Goal: Task Accomplishment & Management: Complete application form

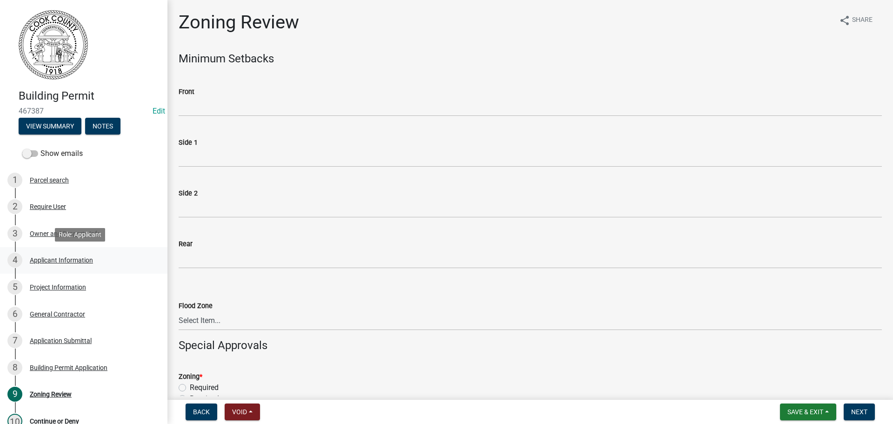
click at [46, 258] on div "Applicant Information" at bounding box center [61, 260] width 63 height 7
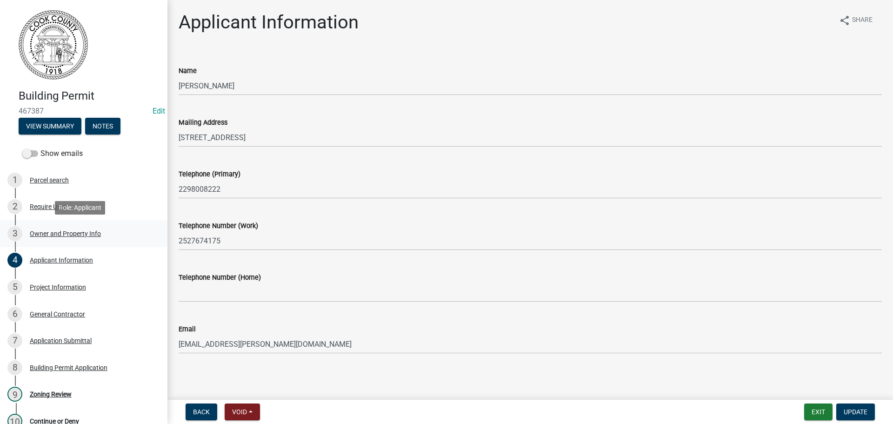
click at [51, 230] on div "Owner and Property Info" at bounding box center [65, 233] width 71 height 7
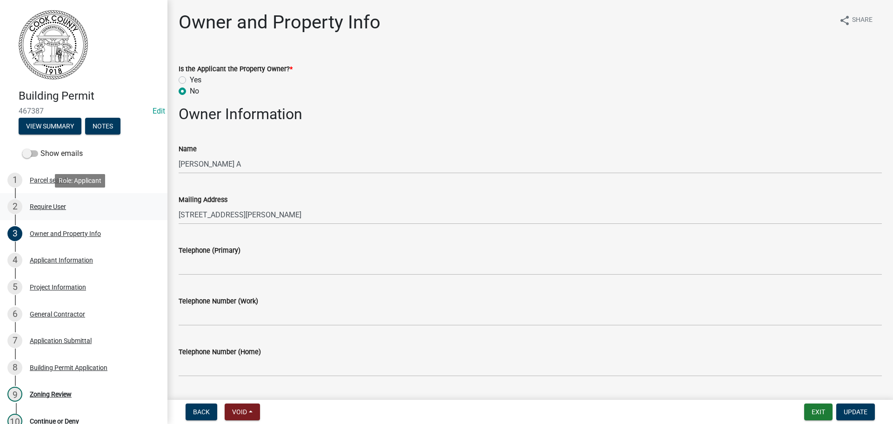
click at [43, 203] on div "Require User" at bounding box center [48, 206] width 36 height 7
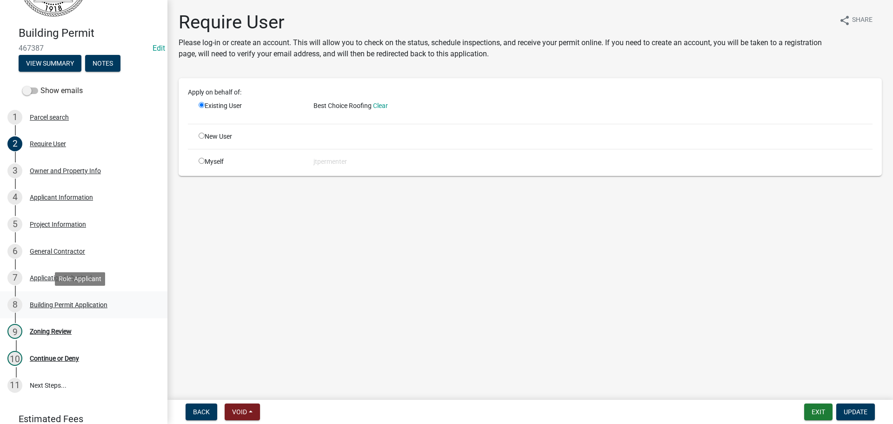
scroll to position [47, 0]
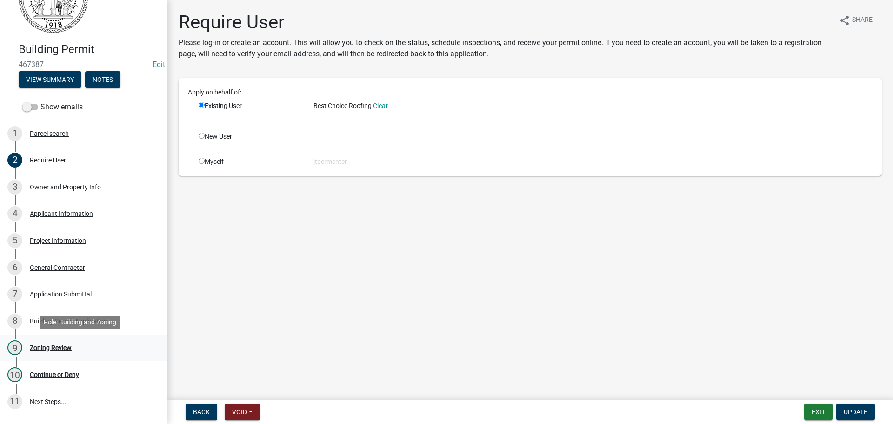
click at [47, 342] on div "9 Zoning Review" at bounding box center [79, 347] width 145 height 15
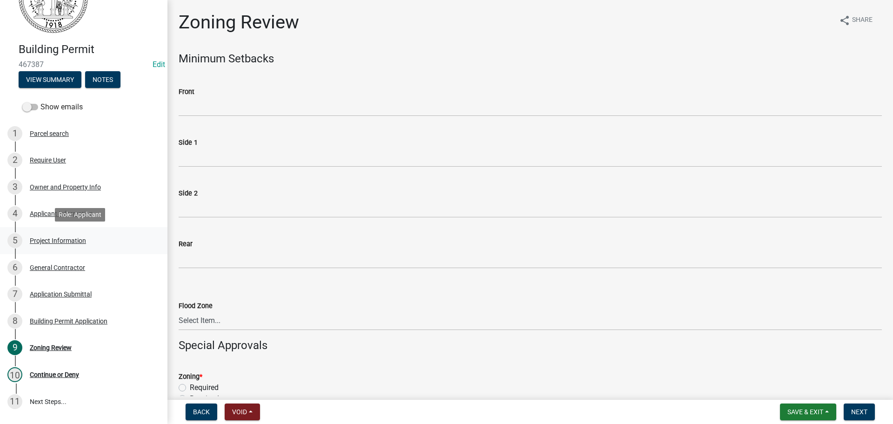
click at [58, 232] on link "5 Project Information" at bounding box center [83, 240] width 167 height 27
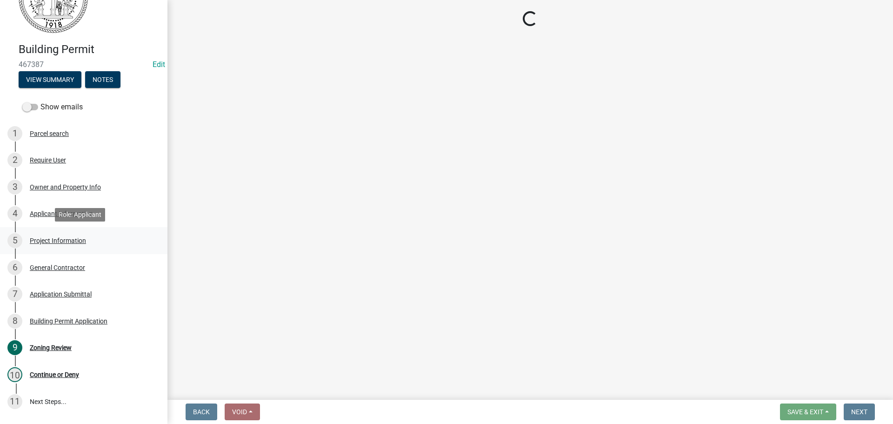
select select "4b7d28f2-ad6d-4146-a007-9cde64d4e27b"
select select "279cb656-ce12-45ba-a673-6b4d84e9f3a3"
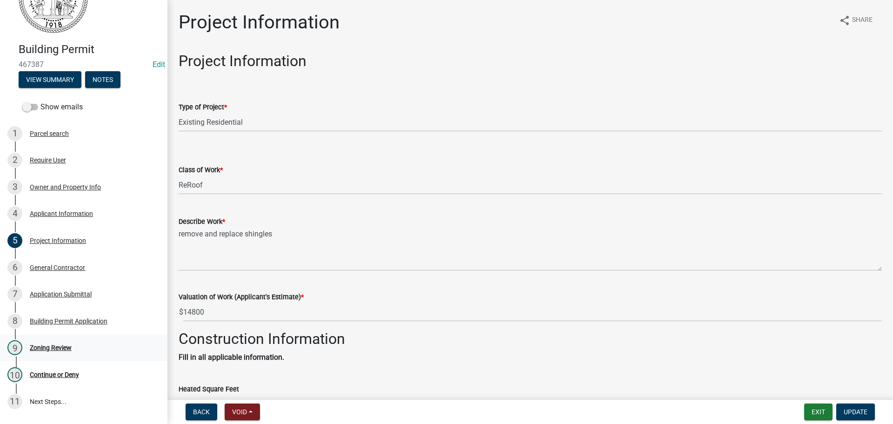
click at [48, 342] on div "9 Zoning Review" at bounding box center [79, 347] width 145 height 15
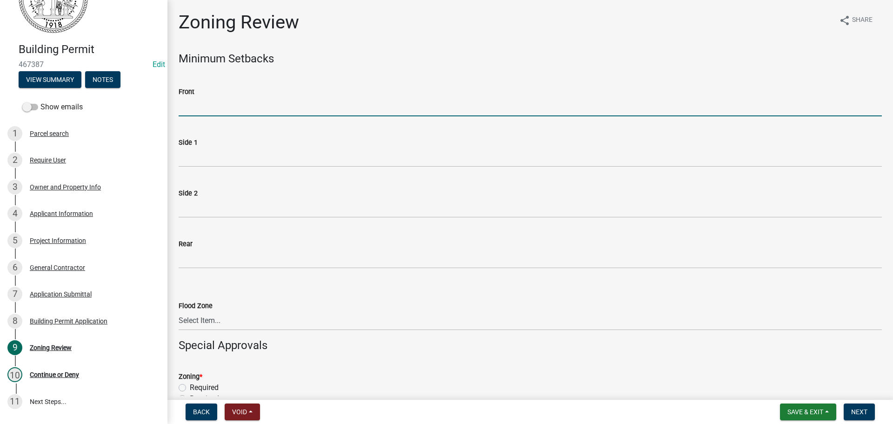
click at [203, 106] on input "Front" at bounding box center [530, 106] width 703 height 19
type input "70"
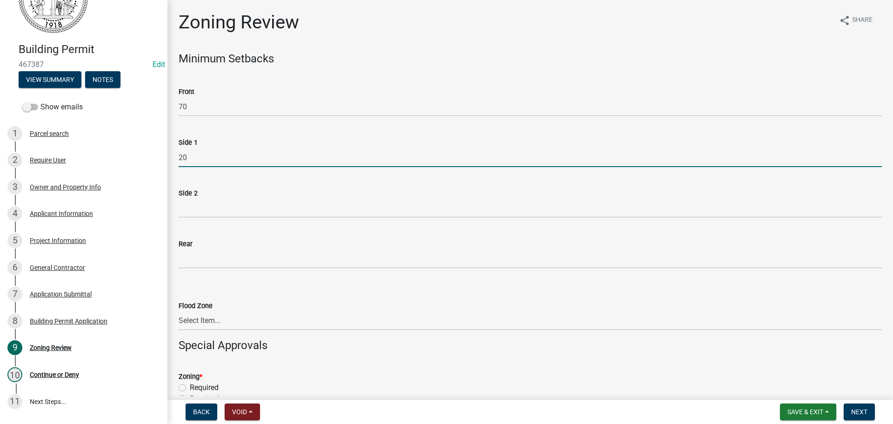
type input "20"
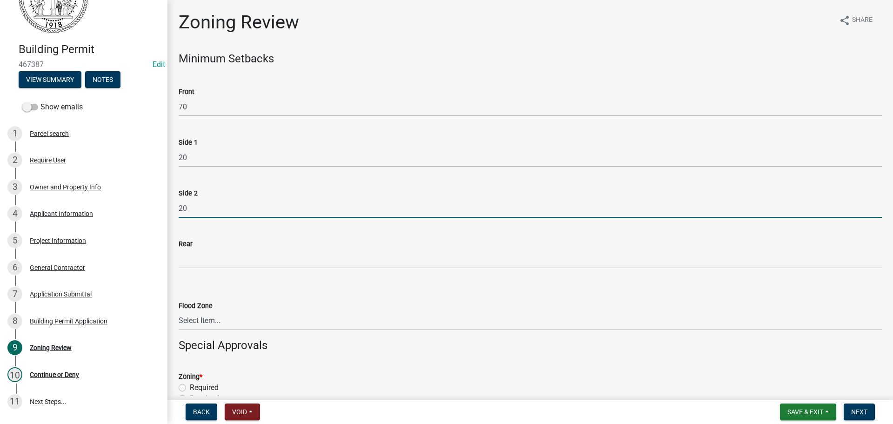
type input "20"
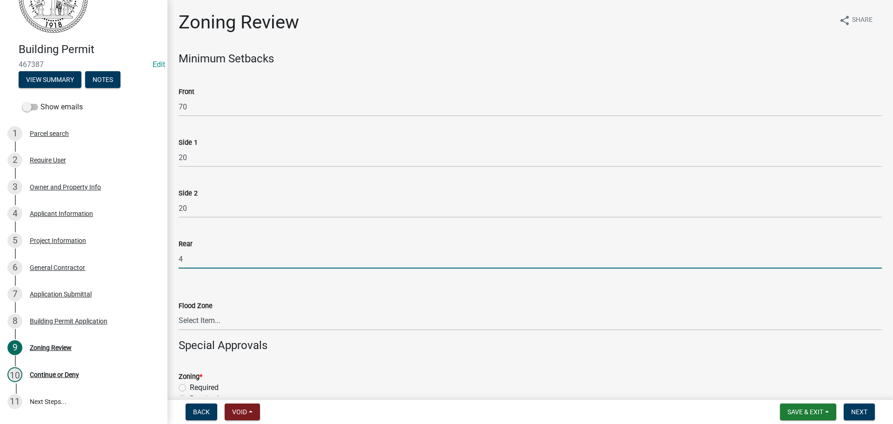
type input "40"
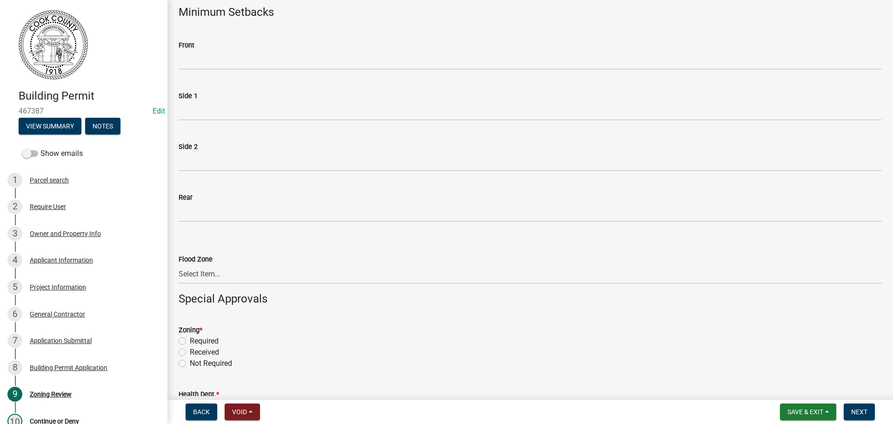
scroll to position [186, 0]
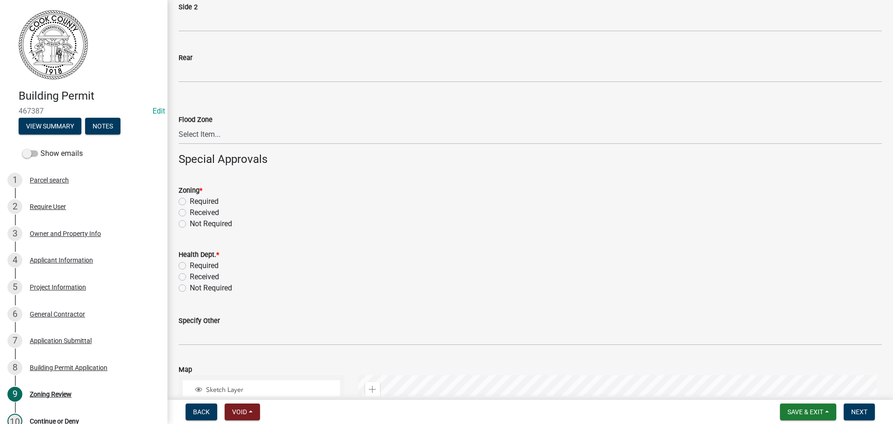
click at [190, 201] on label "Required" at bounding box center [204, 201] width 29 height 11
click at [190, 201] on input "Required" at bounding box center [193, 199] width 6 height 6
radio input "true"
click at [190, 285] on label "Not Required" at bounding box center [211, 287] width 42 height 11
click at [190, 285] on input "Not Required" at bounding box center [193, 285] width 6 height 6
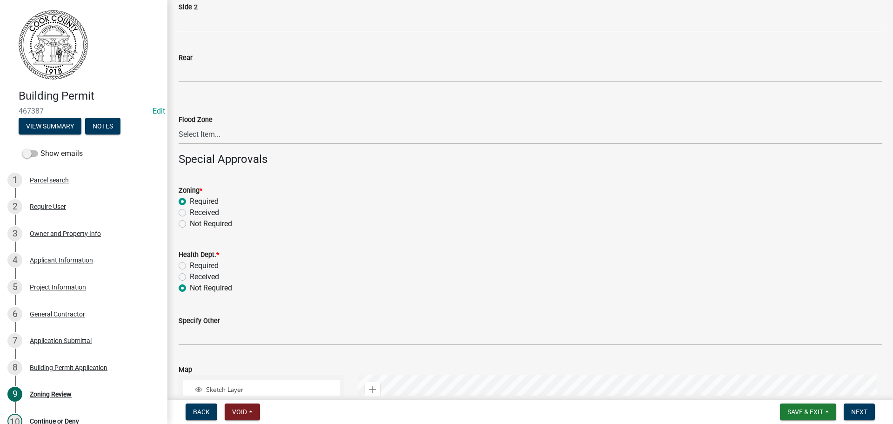
radio input "true"
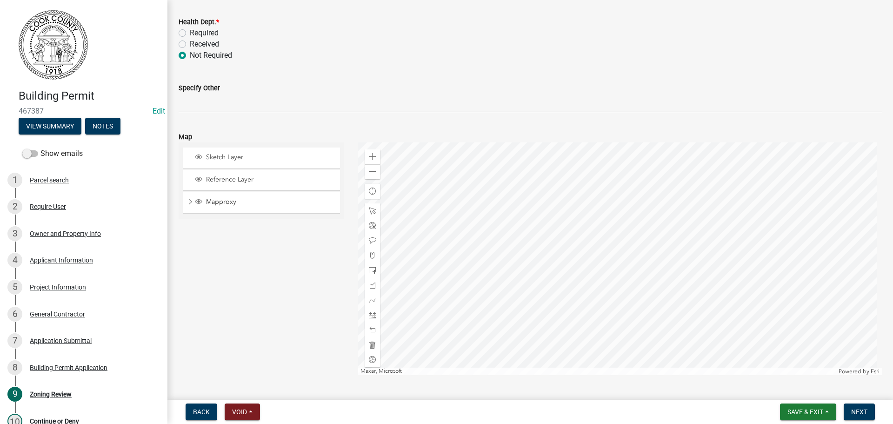
scroll to position [442, 0]
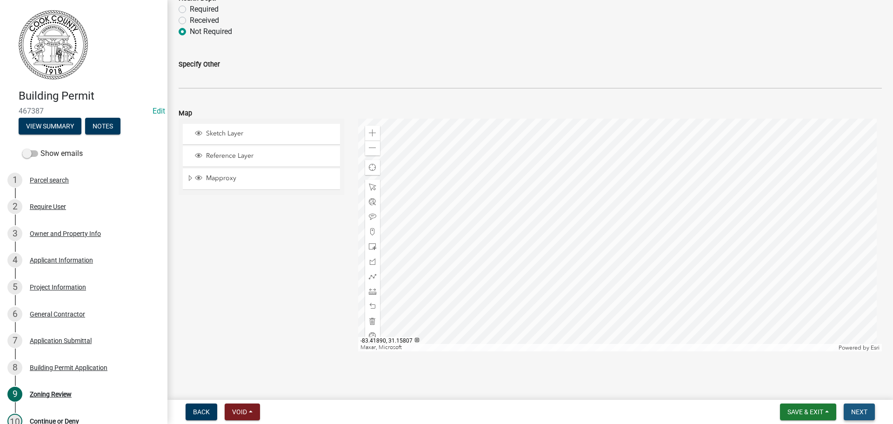
drag, startPoint x: 858, startPoint y: 418, endPoint x: 864, endPoint y: 409, distance: 11.1
click at [860, 416] on button "Next" at bounding box center [859, 411] width 31 height 17
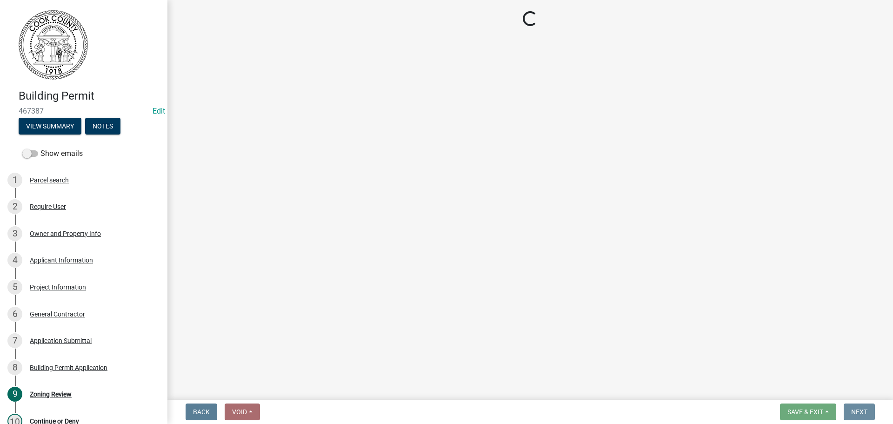
scroll to position [0, 0]
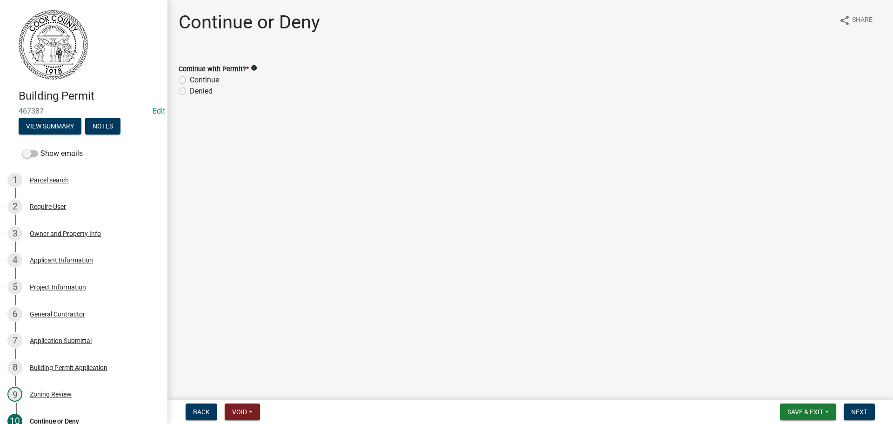
click at [190, 81] on label "Continue" at bounding box center [204, 79] width 29 height 11
click at [190, 80] on input "Continue" at bounding box center [193, 77] width 6 height 6
radio input "true"
click at [855, 413] on span "Next" at bounding box center [859, 411] width 16 height 7
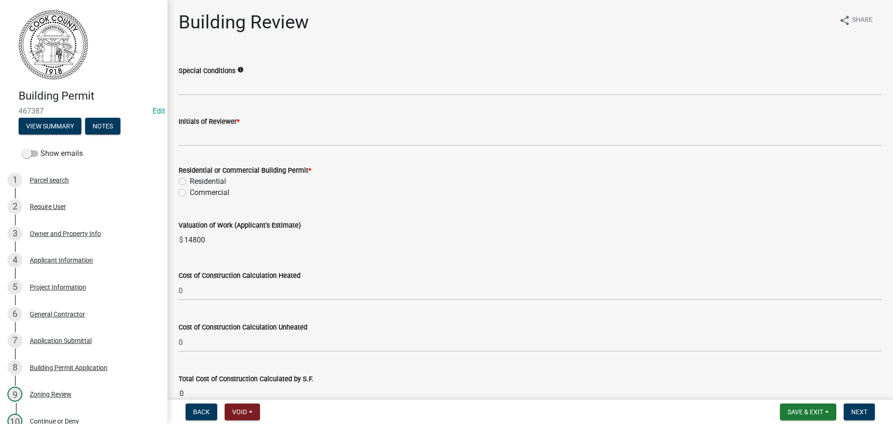
click at [220, 126] on div "Initials of Reviewer *" at bounding box center [530, 121] width 703 height 11
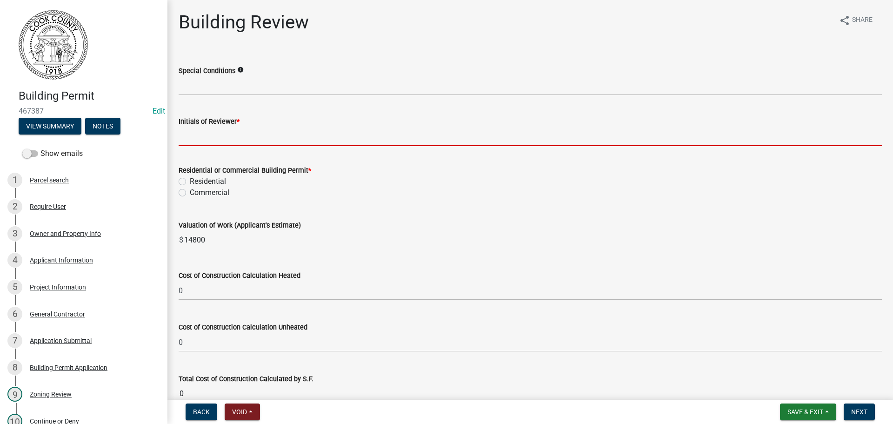
click at [211, 134] on input "Initials of Reviewer *" at bounding box center [530, 136] width 703 height 19
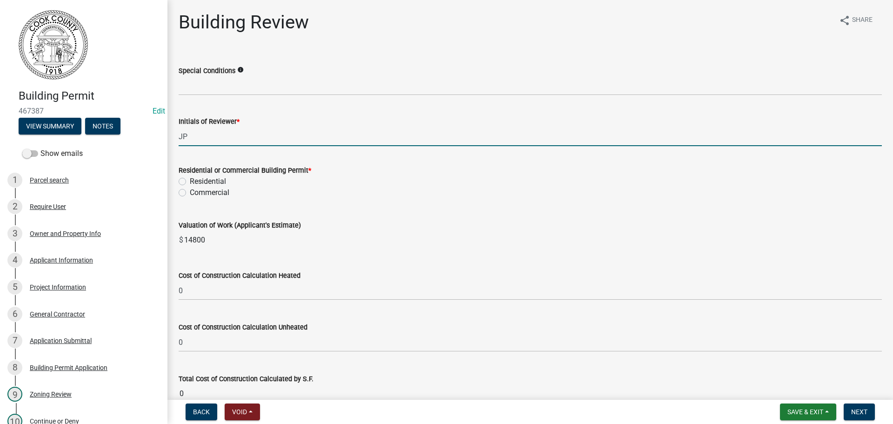
type input "JP"
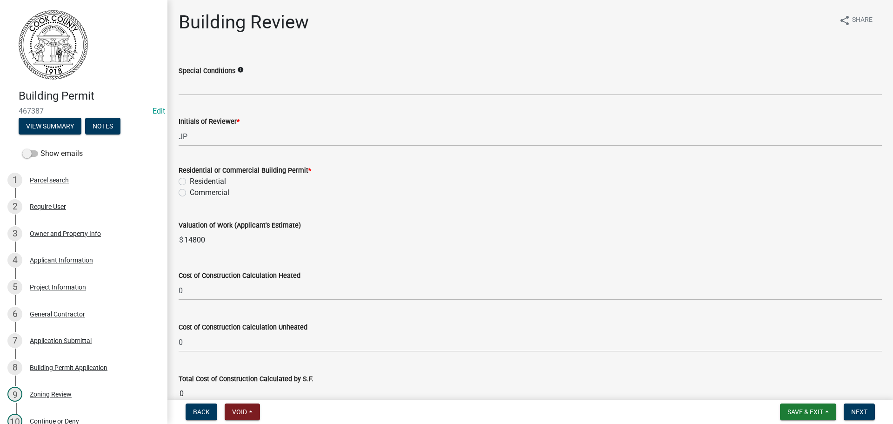
click at [190, 179] on label "Residential" at bounding box center [208, 181] width 36 height 11
click at [190, 179] on input "Residential" at bounding box center [193, 179] width 6 height 6
radio input "true"
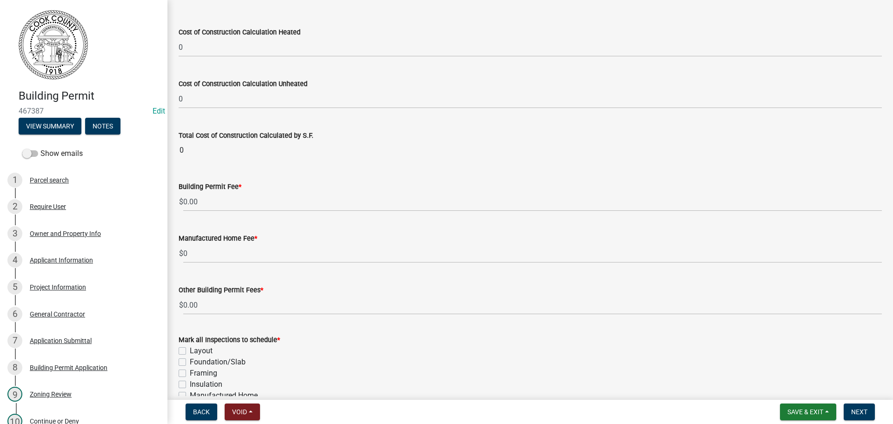
scroll to position [186, 0]
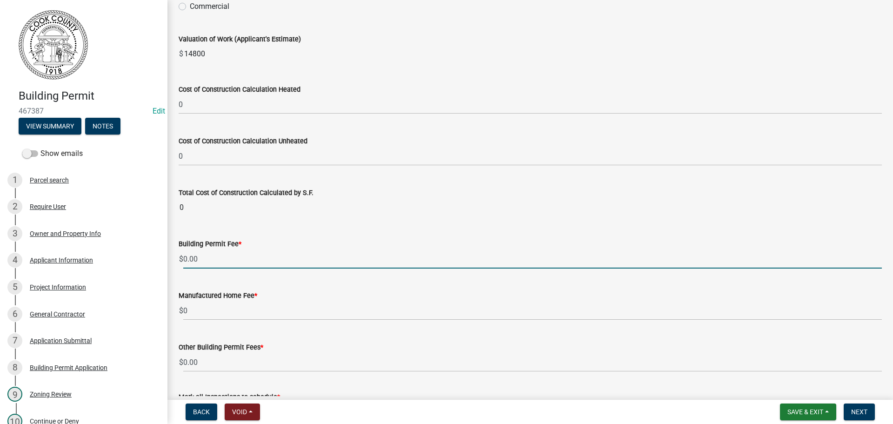
click at [184, 261] on input "0.00" at bounding box center [532, 258] width 699 height 19
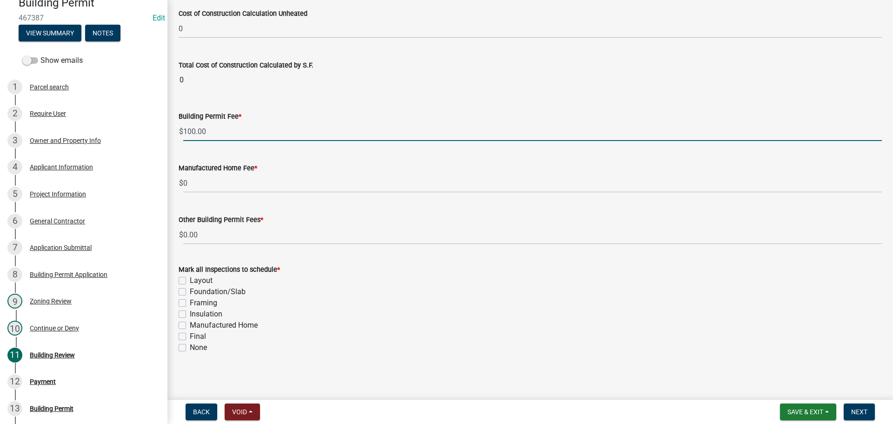
scroll to position [315, 0]
type input "100.00"
click at [190, 337] on label "Final" at bounding box center [198, 334] width 16 height 11
click at [190, 335] on input "Final" at bounding box center [193, 332] width 6 height 6
checkbox input "true"
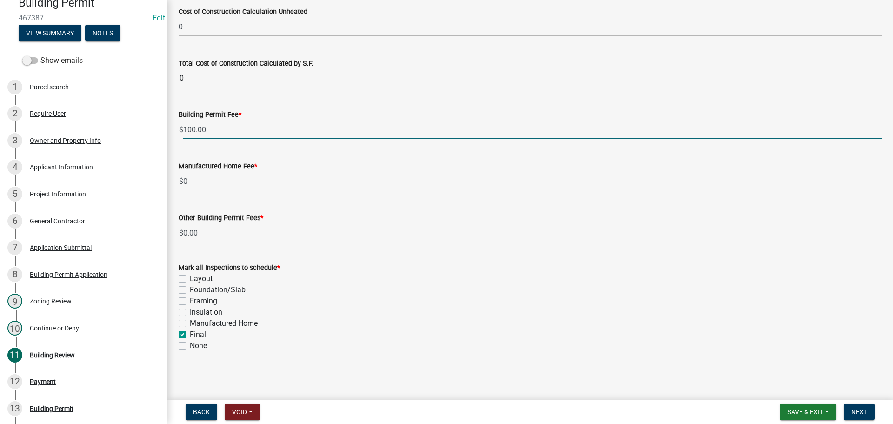
checkbox input "false"
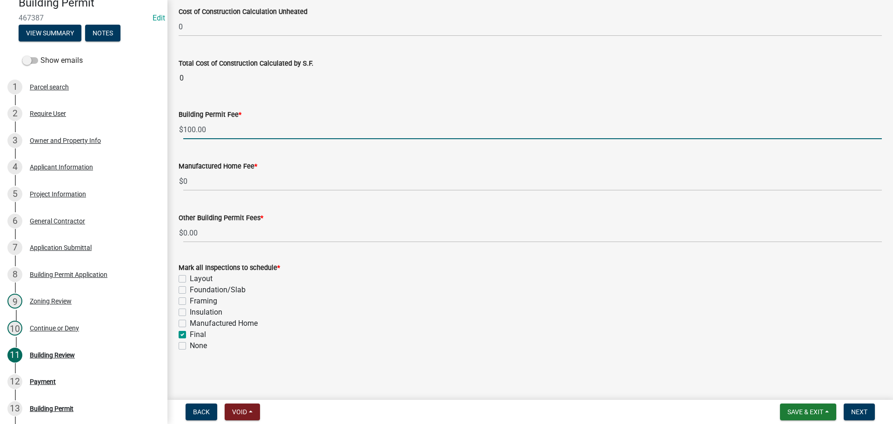
checkbox input "true"
checkbox input "false"
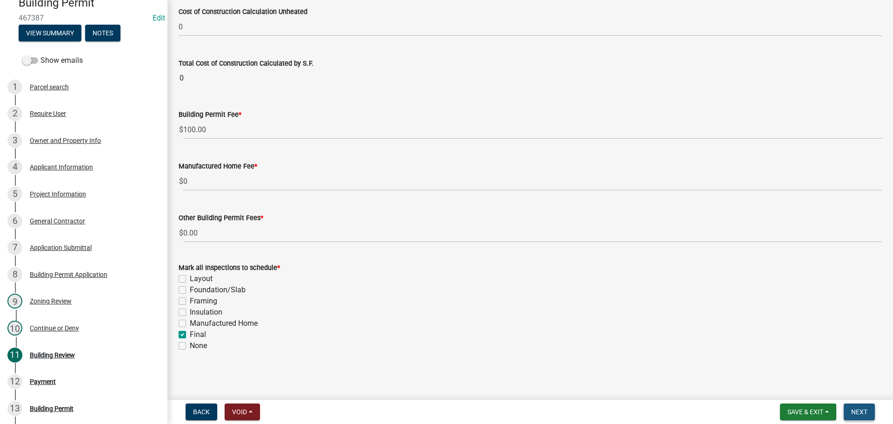
click at [859, 409] on span "Next" at bounding box center [859, 411] width 16 height 7
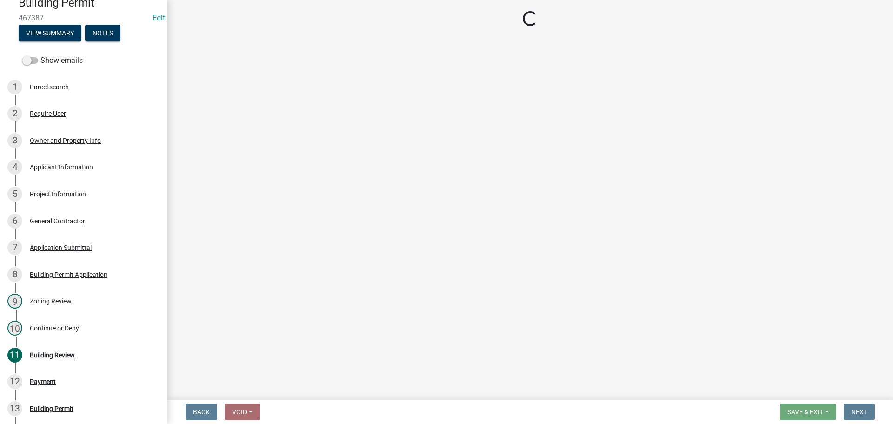
select select "3: 3"
